Goal: Task Accomplishment & Management: Use online tool/utility

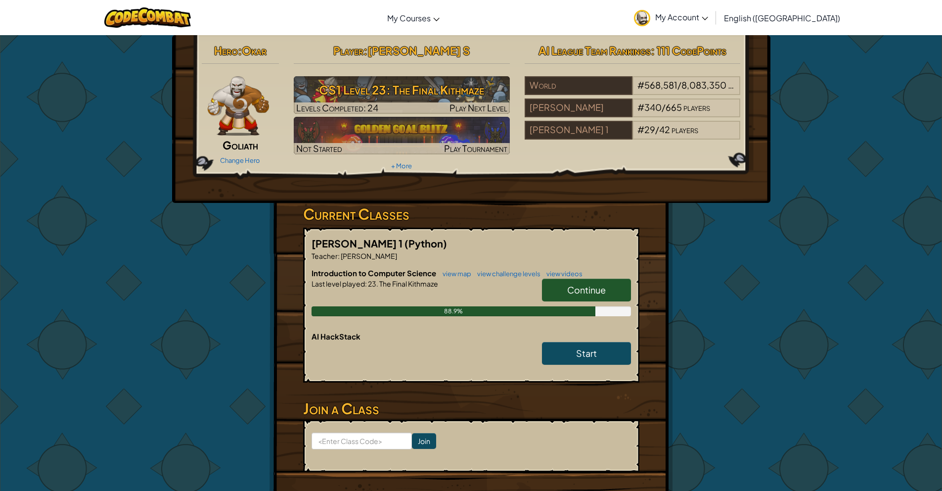
click at [590, 291] on span "Continue" at bounding box center [586, 289] width 39 height 11
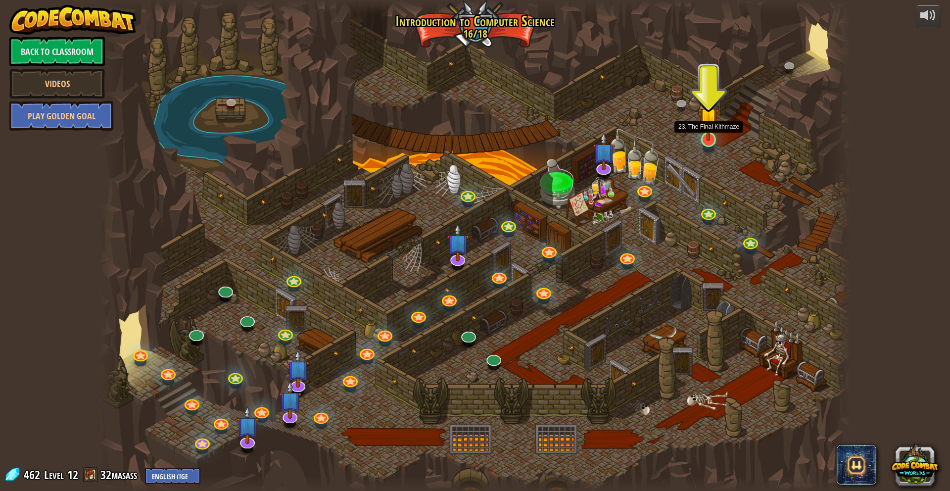
click at [706, 136] on img at bounding box center [708, 117] width 20 height 47
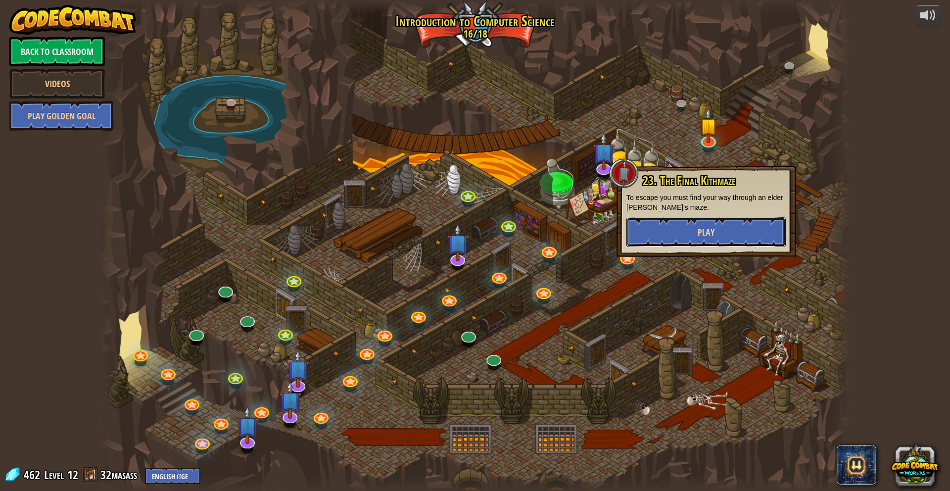
click at [699, 231] on span "Play" at bounding box center [706, 232] width 17 height 12
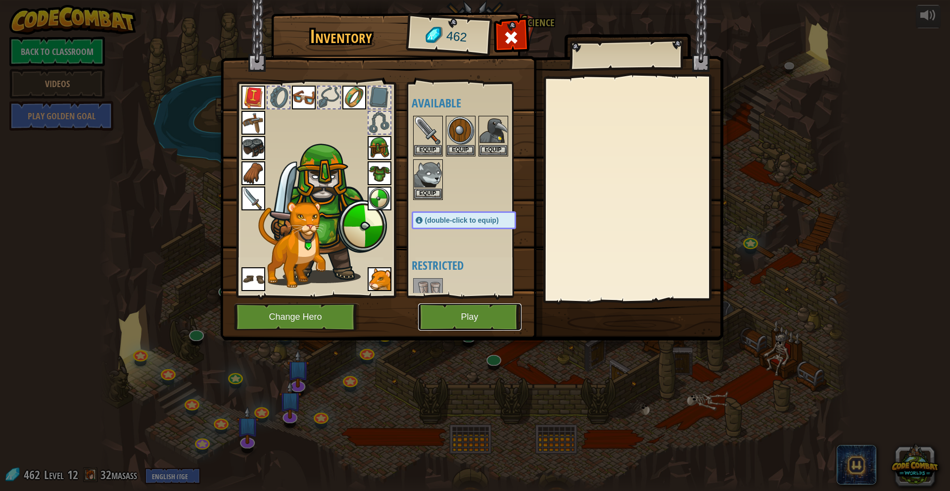
click at [462, 317] on button "Play" at bounding box center [469, 316] width 103 height 27
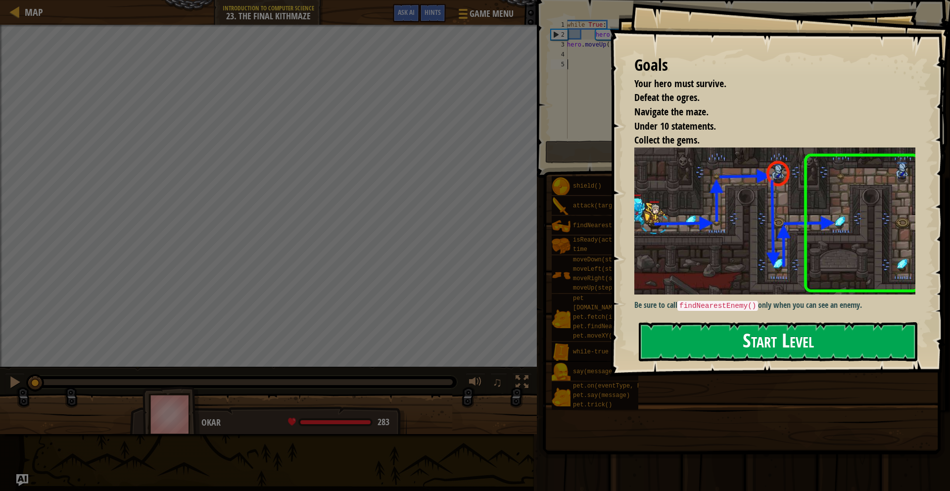
click at [701, 355] on button "Start Level" at bounding box center [778, 341] width 279 height 39
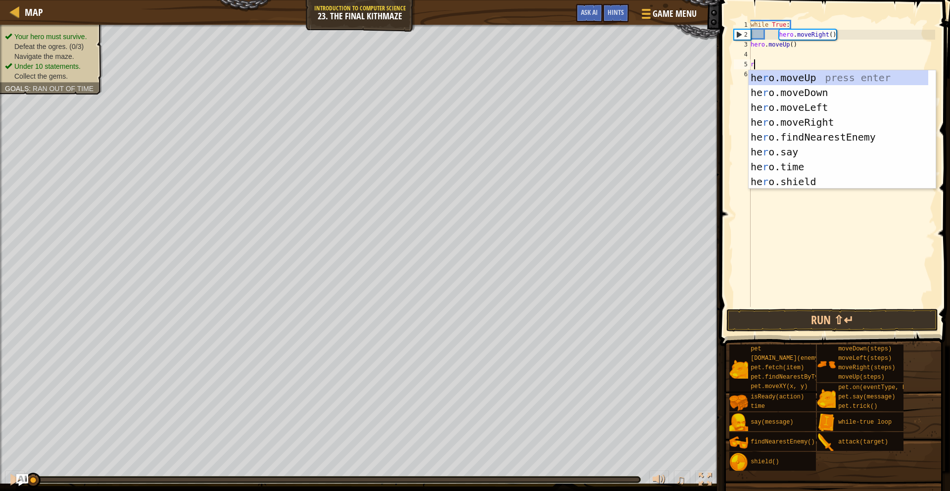
scroll to position [4, 0]
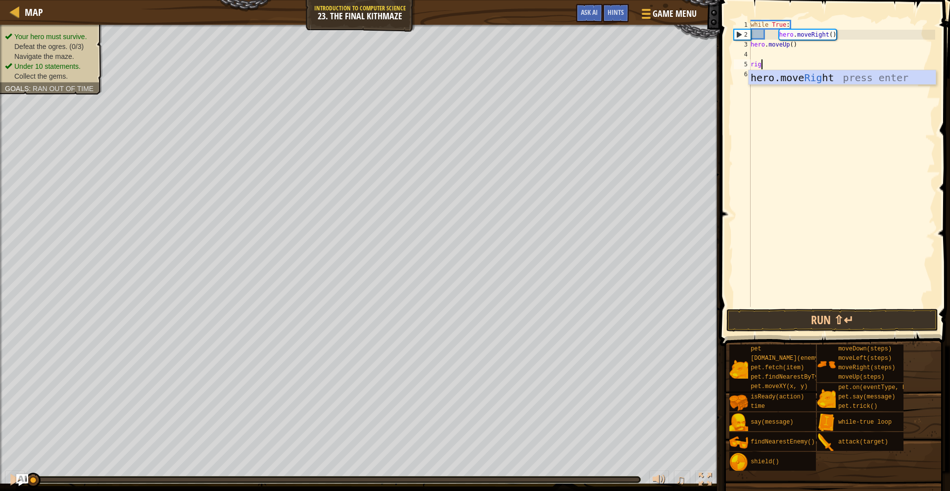
type textarea "right"
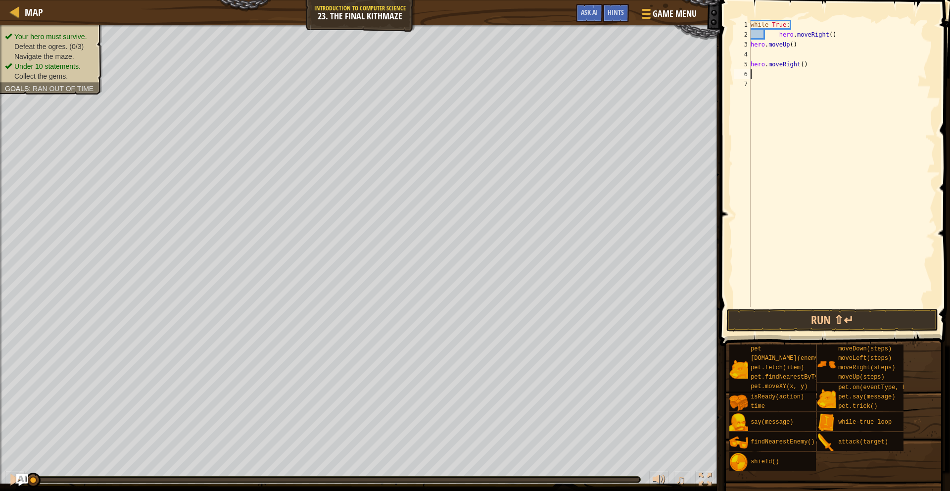
type textarea "u"
click at [757, 86] on div "hero.move U p press enter while-tr u e loop press enter" at bounding box center [842, 109] width 187 height 59
click at [813, 316] on button "Run ⇧↵" at bounding box center [832, 320] width 212 height 23
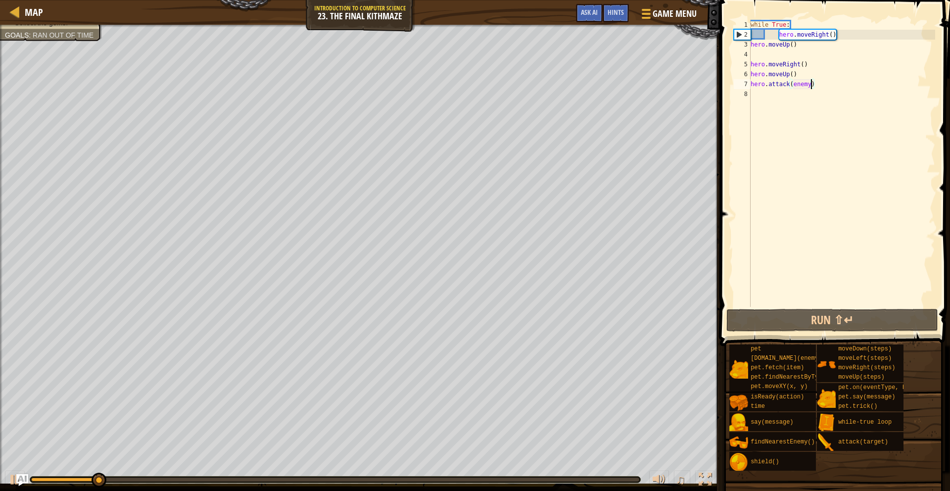
click at [846, 32] on div "while True : hero . moveRight ( ) hero . moveUp ( ) hero . moveRight ( ) hero .…" at bounding box center [842, 173] width 187 height 307
click at [846, 33] on div "while True : hero . moveRight ( ) hero . moveUp ( ) hero . moveRight ( ) hero .…" at bounding box center [842, 173] width 187 height 307
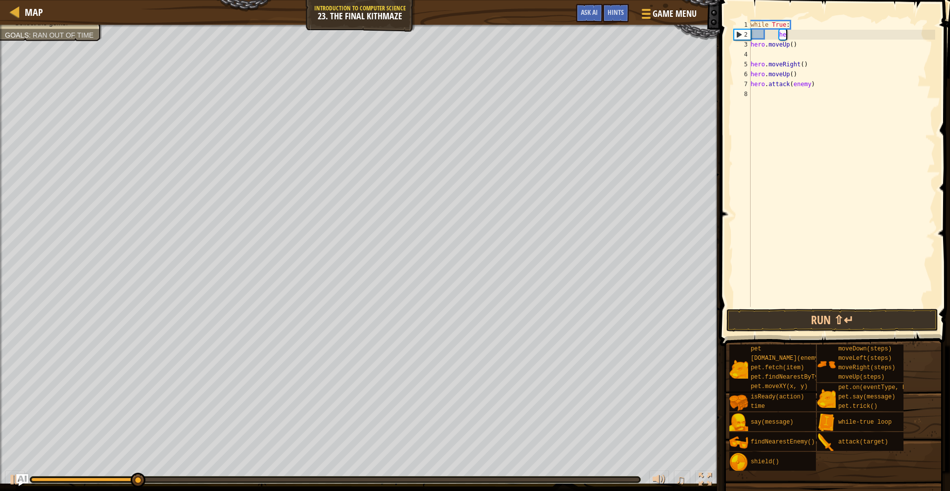
type textarea "h"
type textarea "w"
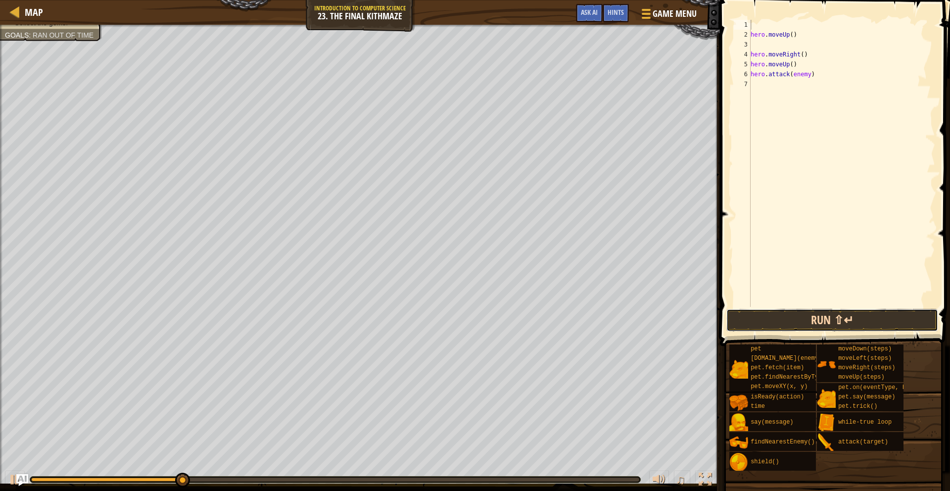
click at [852, 316] on button "Run ⇧↵" at bounding box center [832, 320] width 212 height 23
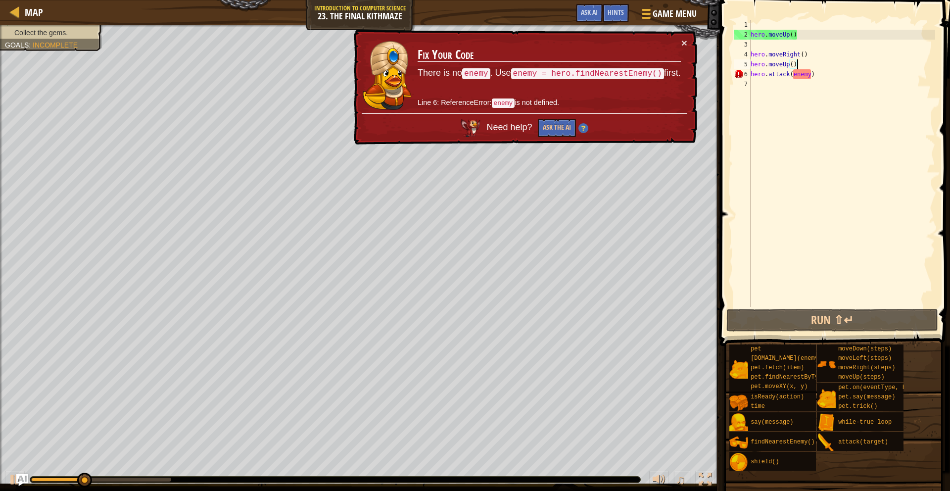
click at [798, 64] on div "hero . moveUp ( ) hero . moveRight ( ) hero . moveUp ( ) hero . attack ( enemy )" at bounding box center [842, 173] width 187 height 307
type textarea "hero.moveUp()"
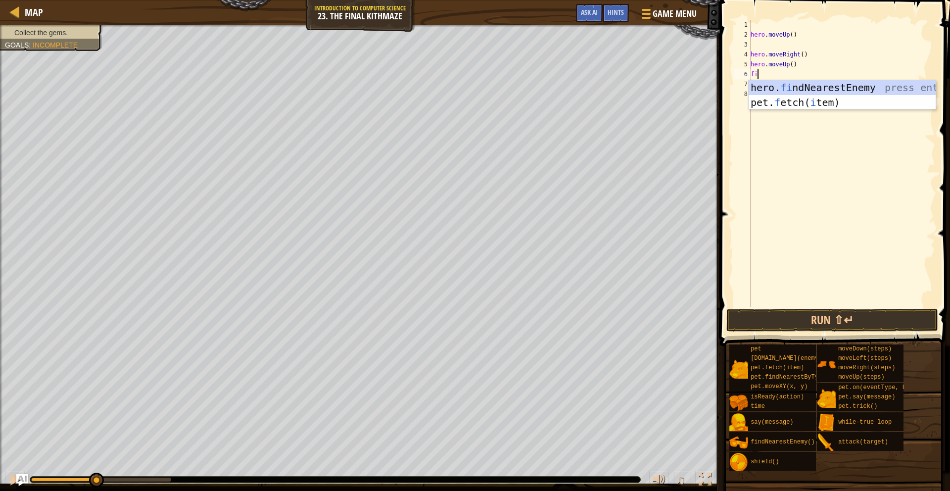
type textarea "find"
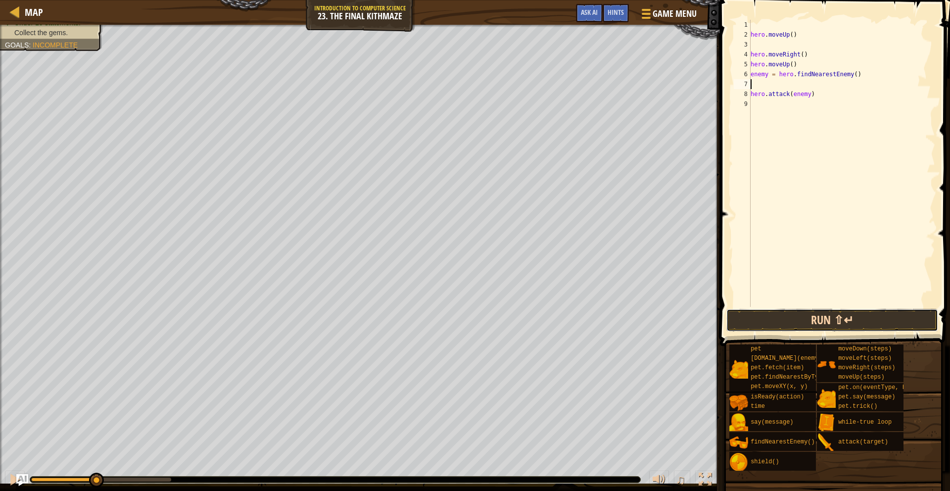
click at [854, 324] on button "Run ⇧↵" at bounding box center [832, 320] width 212 height 23
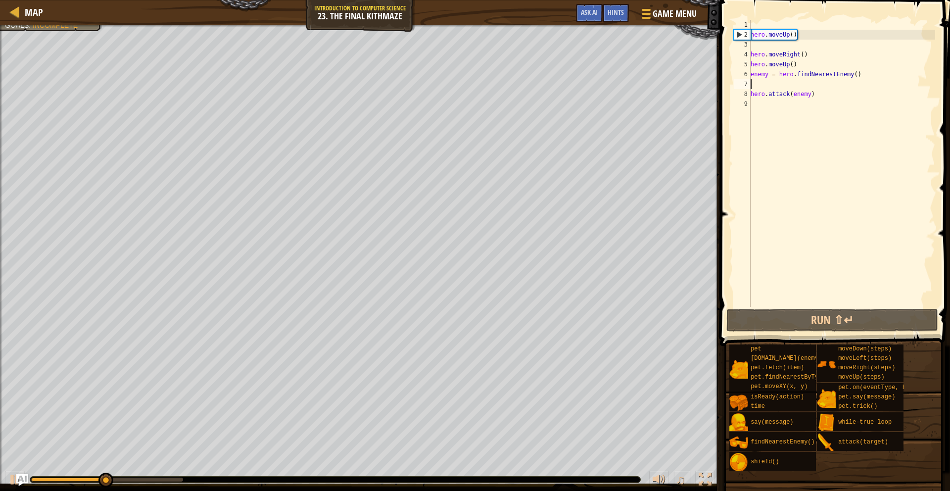
click at [801, 32] on div "hero . moveUp ( ) hero . moveRight ( ) hero . moveUp ( ) enemy = hero . findNea…" at bounding box center [842, 173] width 187 height 307
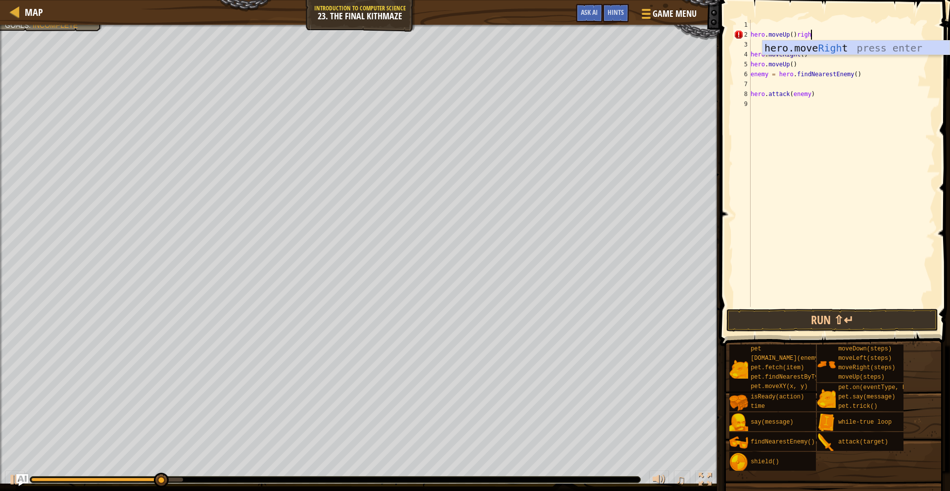
scroll to position [4, 4]
type textarea "hero.moveUp()hero.moveRight()"
